Goal: Task Accomplishment & Management: Manage account settings

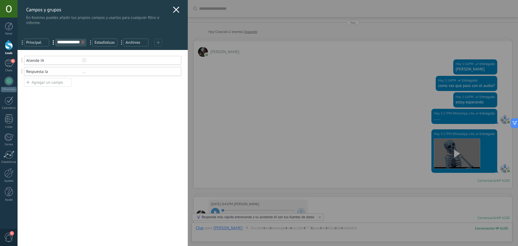
scroll to position [8, 0]
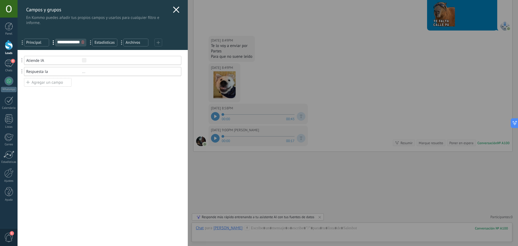
click at [18, 23] on div "**********" at bounding box center [268, 123] width 501 height 246
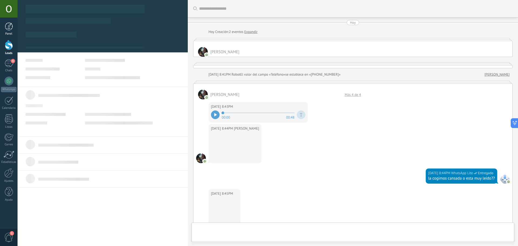
scroll to position [283, 0]
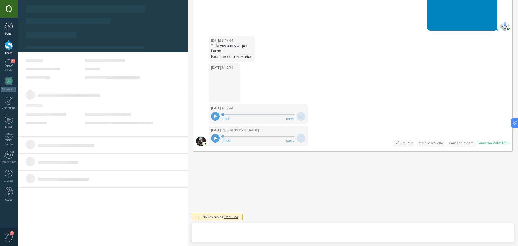
click at [11, 24] on div at bounding box center [9, 26] width 8 height 8
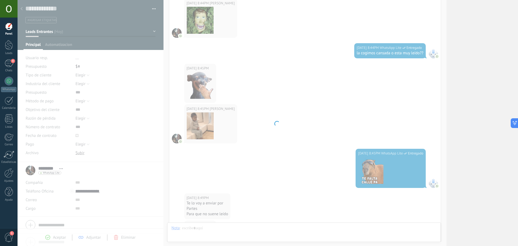
scroll to position [440, 0]
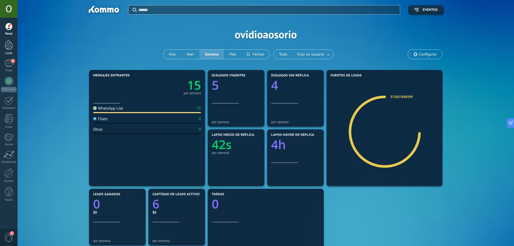
click at [16, 45] on link "Leads" at bounding box center [9, 47] width 18 height 15
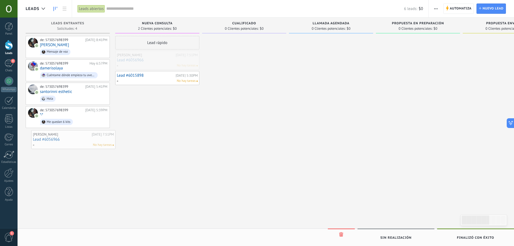
drag, startPoint x: 150, startPoint y: 63, endPoint x: 62, endPoint y: 138, distance: 116.2
drag, startPoint x: 148, startPoint y: 57, endPoint x: 49, endPoint y: 130, distance: 122.7
drag, startPoint x: 165, startPoint y: 54, endPoint x: 83, endPoint y: 137, distance: 117.0
click at [83, 137] on div "de: 573057698399 [DATE] 8:41PM [PERSON_NAME] de voz de: 573057698399 [DATE] 6:5…" at bounding box center [68, 123] width 84 height 175
click at [79, 115] on div "de: 573057698399 [DATE] 5:39PM *-* Me quedan 6 kits" at bounding box center [73, 117] width 67 height 18
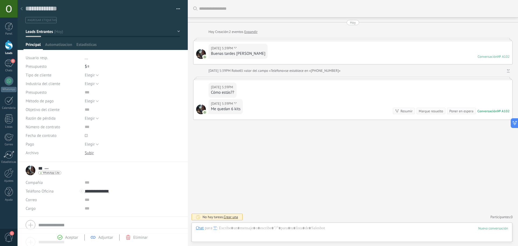
scroll to position [8, 0]
click at [21, 11] on div at bounding box center [22, 9] width 8 height 11
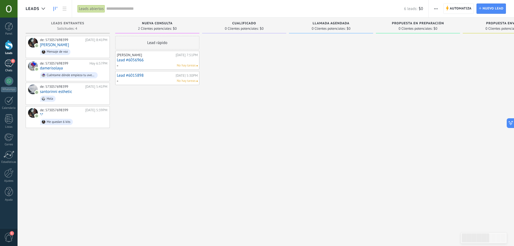
click at [11, 62] on span "4" at bounding box center [13, 61] width 4 height 4
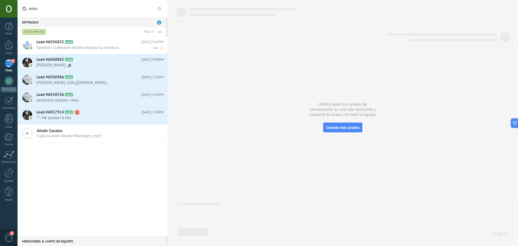
click at [77, 46] on span "Salesbot: Cuéntame dónde empieza tu aventura" at bounding box center [94, 47] width 117 height 5
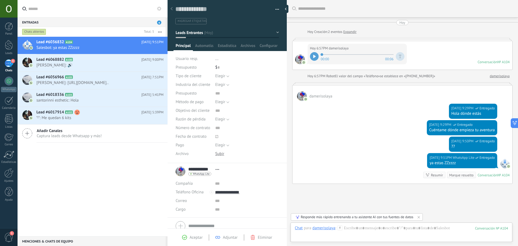
scroll to position [32, 0]
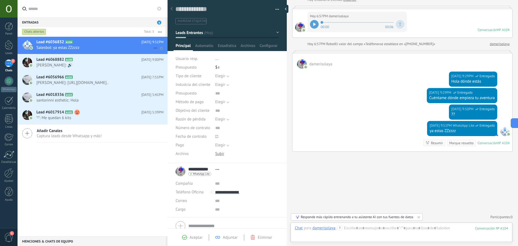
click at [69, 47] on span "Salesbot: ya estas ZZzzzz" at bounding box center [94, 47] width 117 height 5
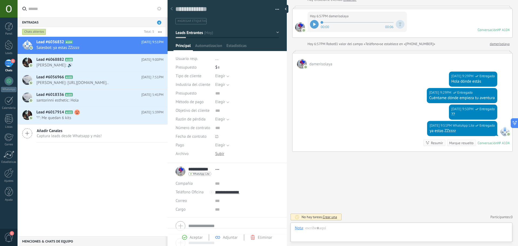
scroll to position [8, 0]
click at [9, 45] on div at bounding box center [9, 45] width 8 height 10
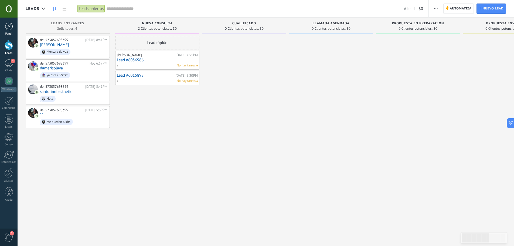
click at [12, 29] on div at bounding box center [9, 26] width 8 height 8
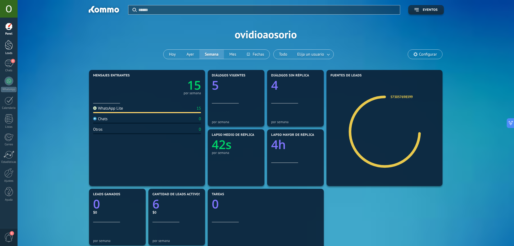
click at [13, 48] on link "Leads" at bounding box center [9, 47] width 18 height 15
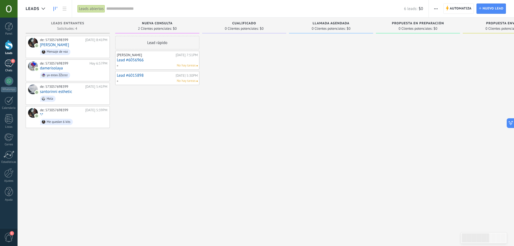
click at [6, 68] on link "4 Chats" at bounding box center [9, 65] width 18 height 13
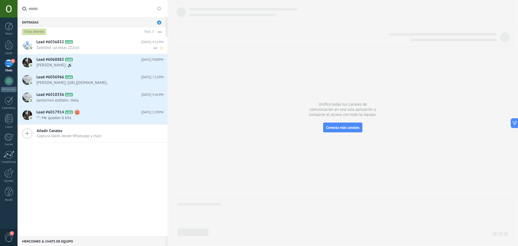
click at [73, 53] on div "Lead #6036832 A104 [DATE] 9:51PM Salesbot: ya estas ZZzzzz" at bounding box center [101, 45] width 131 height 17
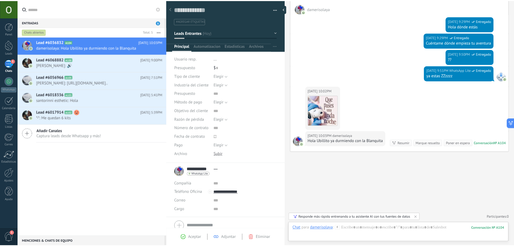
scroll to position [104, 0]
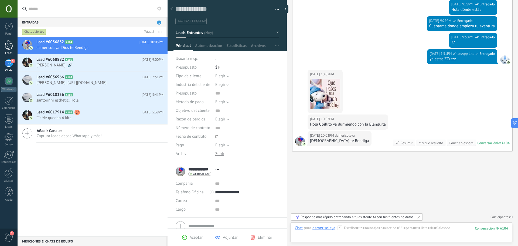
click at [9, 49] on div at bounding box center [9, 45] width 8 height 10
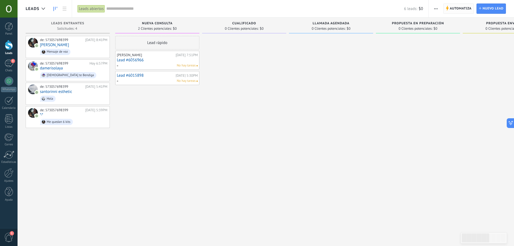
click at [462, 11] on span "Automatiza" at bounding box center [461, 9] width 22 height 10
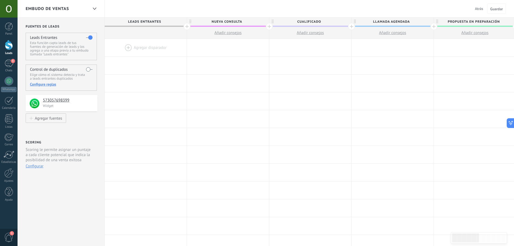
click at [125, 47] on div at bounding box center [146, 48] width 82 height 18
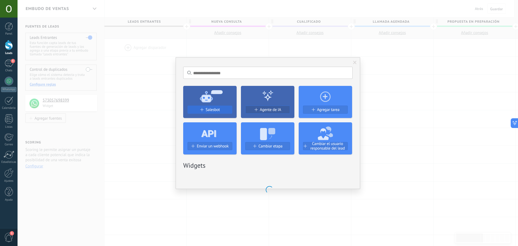
click at [223, 109] on div "Salesbot" at bounding box center [210, 109] width 44 height 5
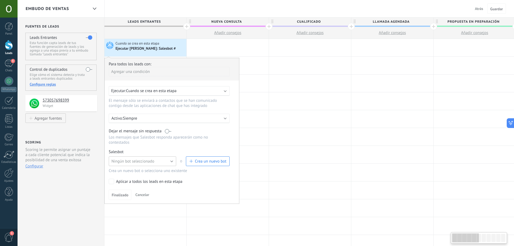
click at [143, 159] on span "Ningún bot seleccionado" at bounding box center [132, 161] width 43 height 5
click at [131, 171] on span "IA BOT" at bounding box center [140, 170] width 69 height 5
click at [119, 196] on span "Finalizado" at bounding box center [120, 195] width 17 height 4
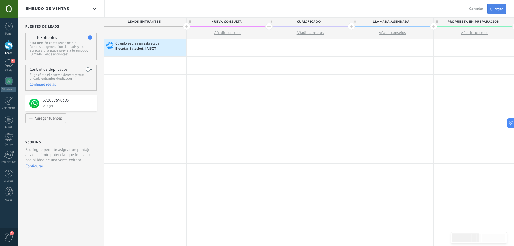
click at [499, 8] on span "Guardar" at bounding box center [496, 9] width 13 height 4
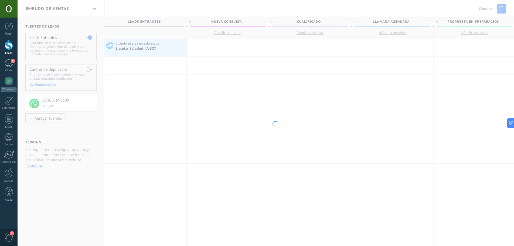
click at [2, 53] on div "Leads" at bounding box center [9, 54] width 16 height 4
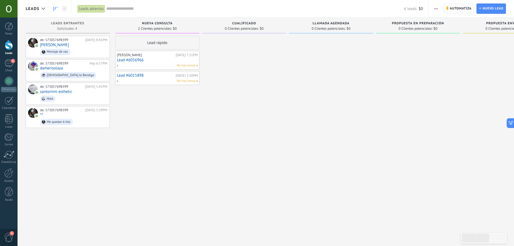
click at [455, 11] on span "Automatiza" at bounding box center [461, 9] width 22 height 10
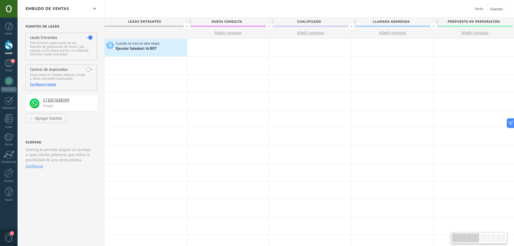
scroll to position [0, 0]
click at [157, 47] on div "Ejecutar Salesbot: IA BOT" at bounding box center [137, 48] width 42 height 5
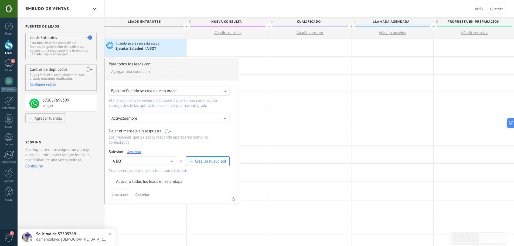
click at [152, 121] on div "Activo: Siempre" at bounding box center [169, 118] width 121 height 9
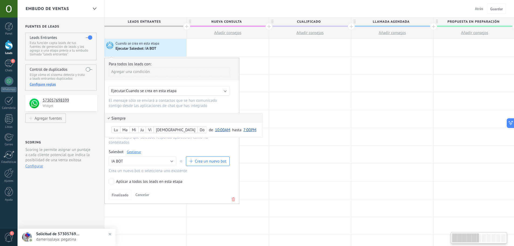
click at [165, 197] on div at bounding box center [172, 130] width 134 height 145
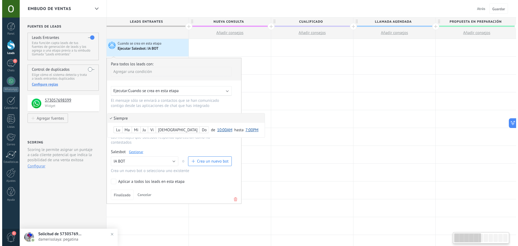
scroll to position [0, 0]
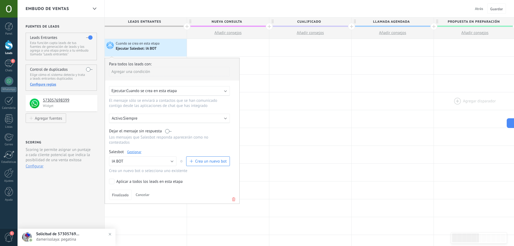
click at [446, 100] on div at bounding box center [475, 101] width 82 height 18
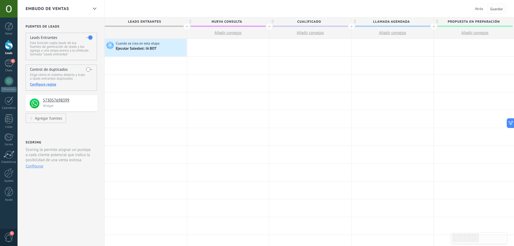
click at [500, 10] on span "Guardar" at bounding box center [496, 9] width 13 height 4
click at [0, 48] on link "Leads" at bounding box center [9, 47] width 18 height 15
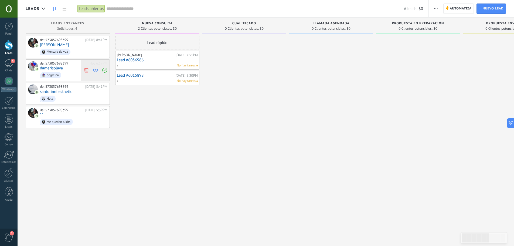
click at [86, 72] on icon at bounding box center [86, 70] width 5 height 5
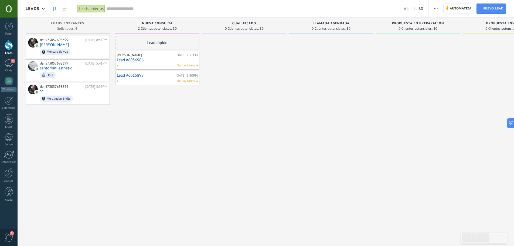
click at [65, 161] on div "de: 573057698399 [DATE] 8:41PM [PERSON_NAME] de voz de: 573057698399 [DATE] 5:4…" at bounding box center [68, 123] width 84 height 175
click at [451, 11] on span "Automatiza" at bounding box center [461, 9] width 22 height 10
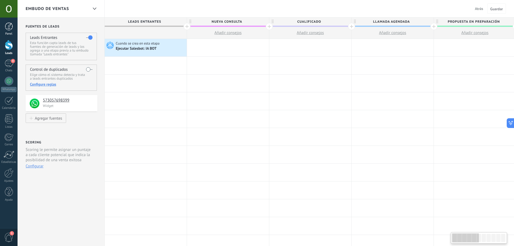
click at [5, 33] on div "Panel" at bounding box center [9, 34] width 16 height 4
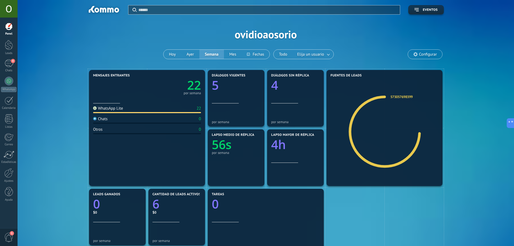
click at [7, 30] on div at bounding box center [9, 26] width 8 height 8
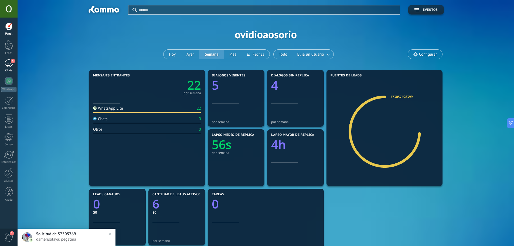
click at [6, 65] on div "5" at bounding box center [9, 63] width 9 height 8
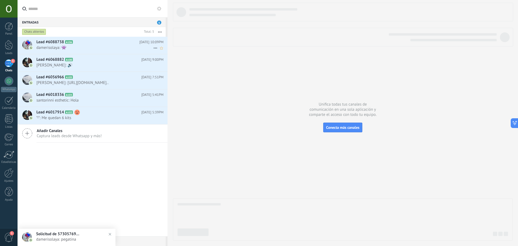
click at [75, 47] on span "damerisolaya: 👾" at bounding box center [94, 47] width 117 height 5
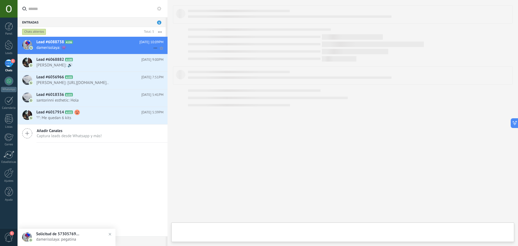
type textarea "**********"
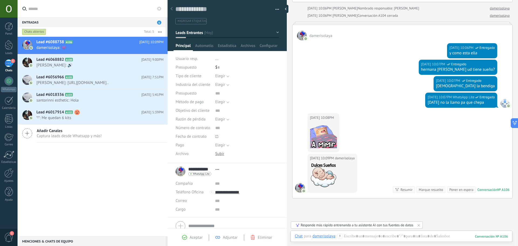
scroll to position [357, 0]
